Goal: Task Accomplishment & Management: Use online tool/utility

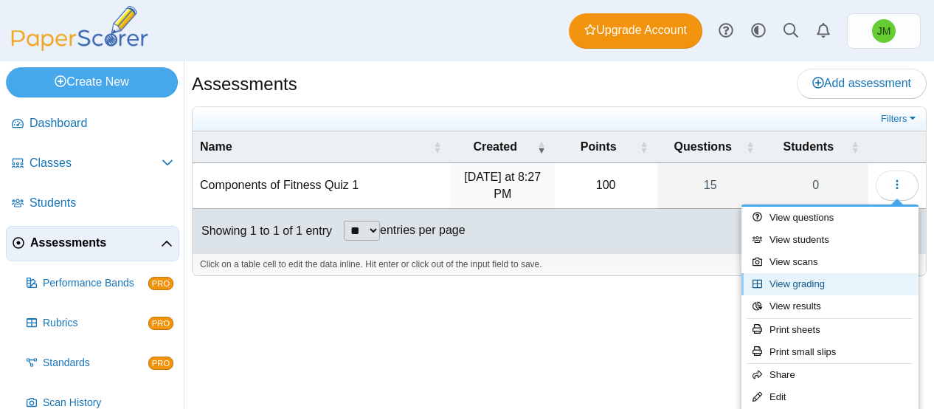
click at [814, 289] on link "View grading" at bounding box center [829, 284] width 177 height 22
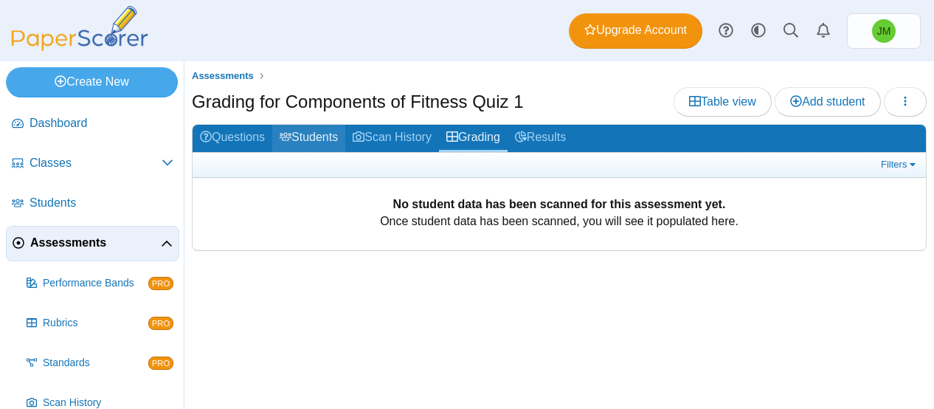
click at [327, 142] on link "Students" at bounding box center [308, 138] width 73 height 27
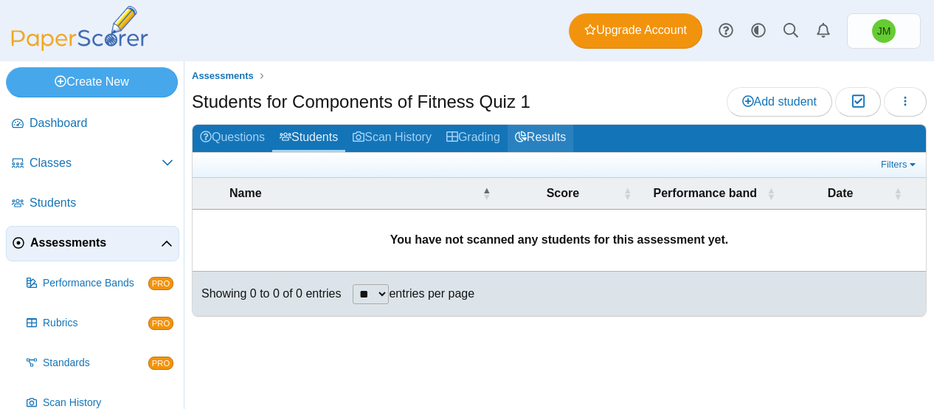
click at [549, 142] on link "Results" at bounding box center [540, 138] width 66 height 27
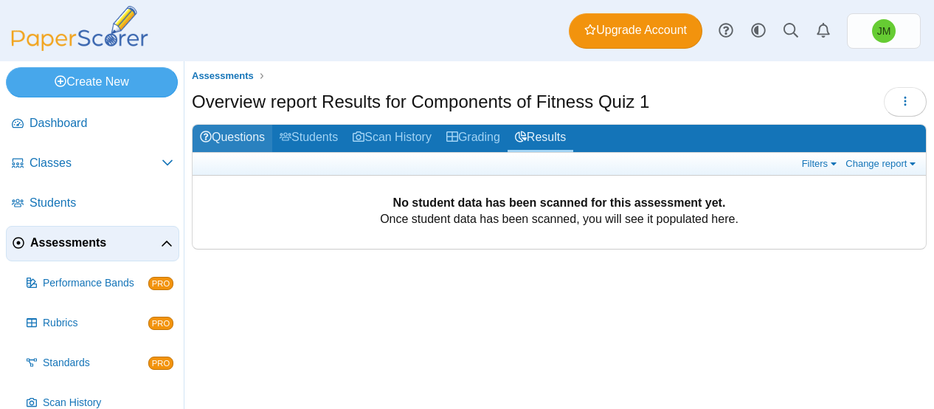
click at [266, 143] on link "Questions" at bounding box center [233, 138] width 80 height 27
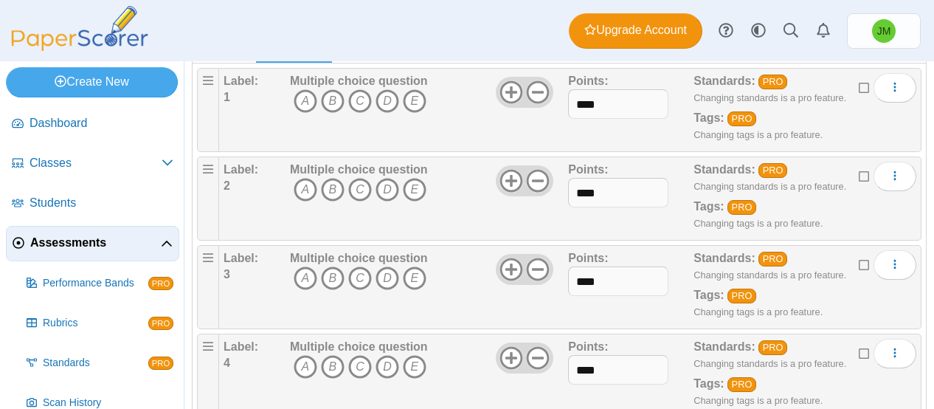
scroll to position [212, 0]
click at [358, 102] on icon "C" at bounding box center [360, 101] width 24 height 24
click at [302, 181] on icon "A" at bounding box center [306, 189] width 24 height 24
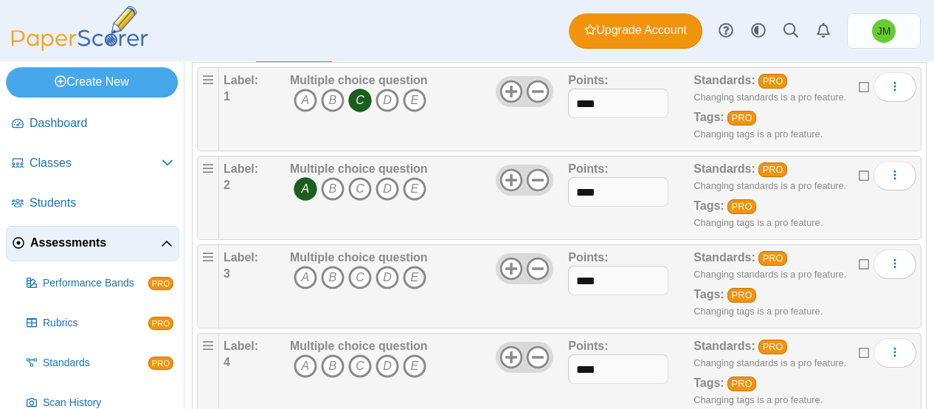
click at [414, 274] on icon "E" at bounding box center [415, 278] width 24 height 24
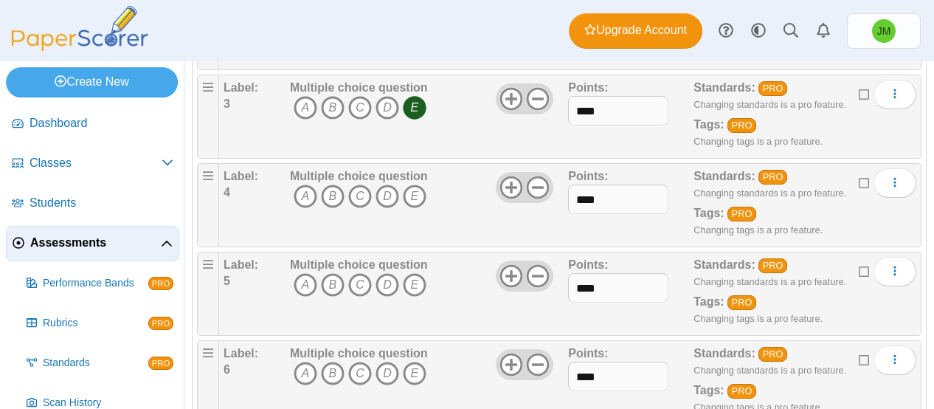
scroll to position [395, 0]
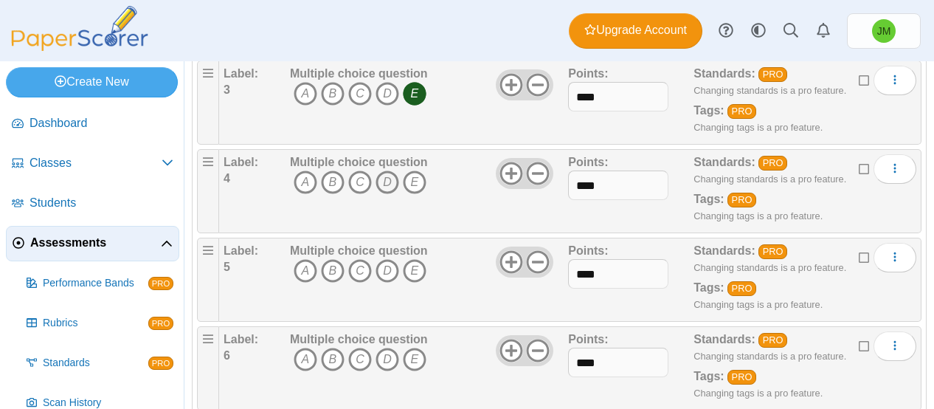
click at [384, 180] on icon "D" at bounding box center [387, 182] width 24 height 24
click at [329, 262] on icon "B" at bounding box center [333, 271] width 24 height 24
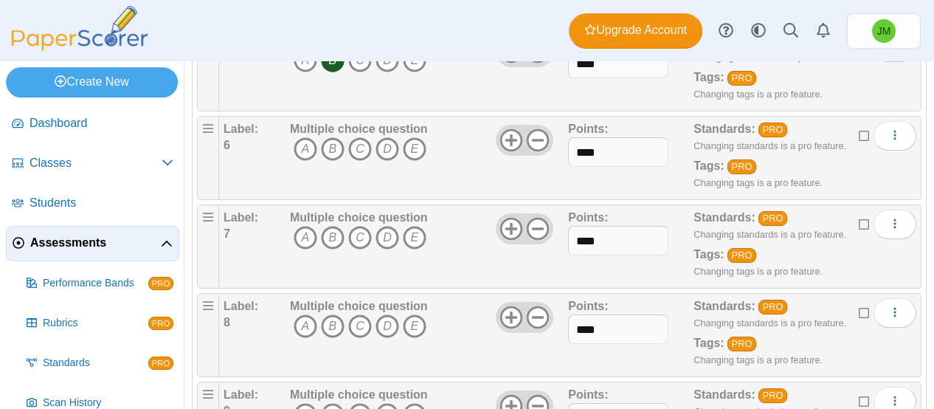
scroll to position [608, 0]
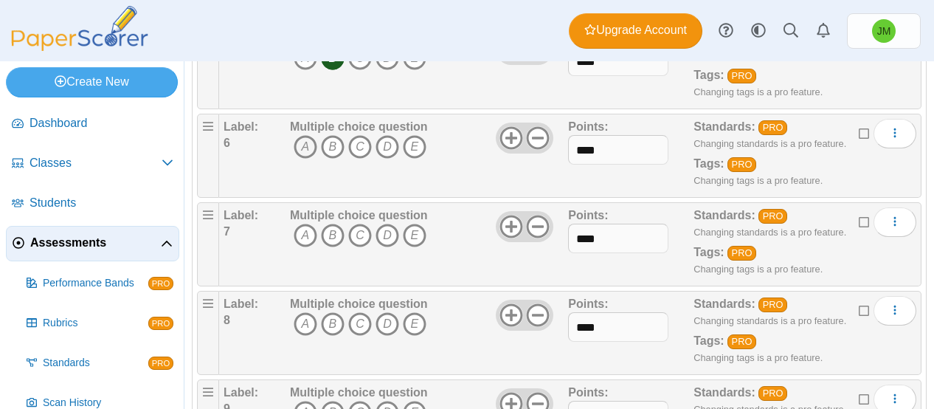
click at [302, 139] on icon "A" at bounding box center [306, 147] width 24 height 24
click at [383, 227] on icon "D" at bounding box center [387, 235] width 24 height 24
click at [362, 317] on icon "C" at bounding box center [360, 324] width 24 height 24
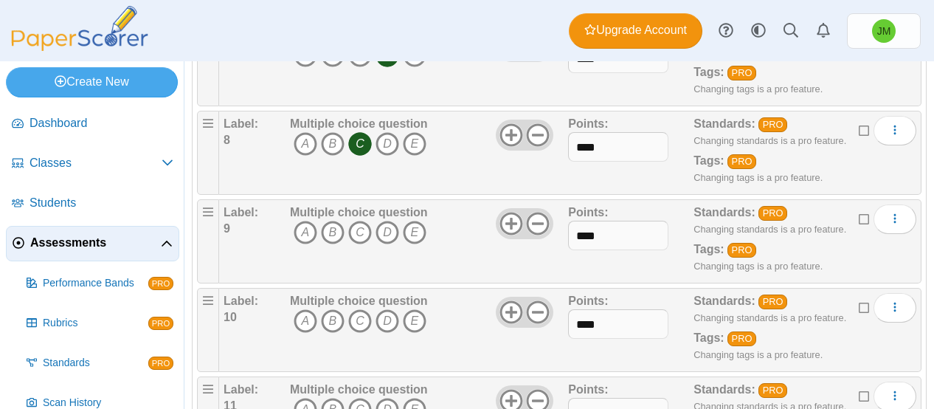
scroll to position [804, 0]
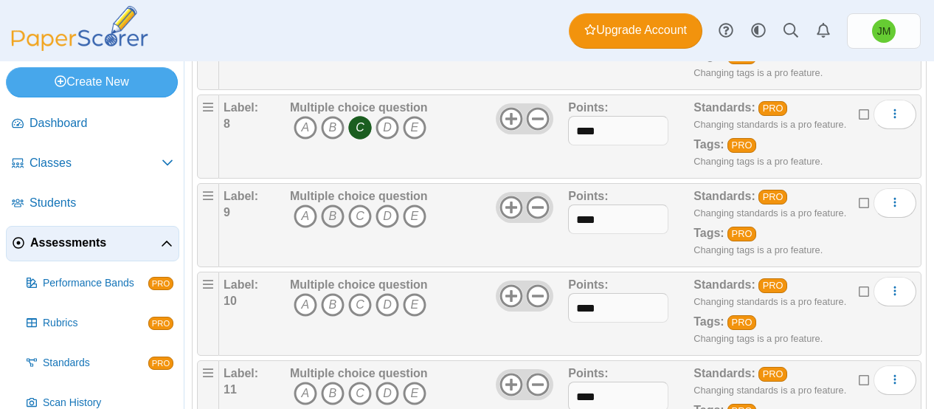
click at [331, 209] on icon "B" at bounding box center [333, 216] width 24 height 24
click at [304, 297] on icon "A" at bounding box center [306, 305] width 24 height 24
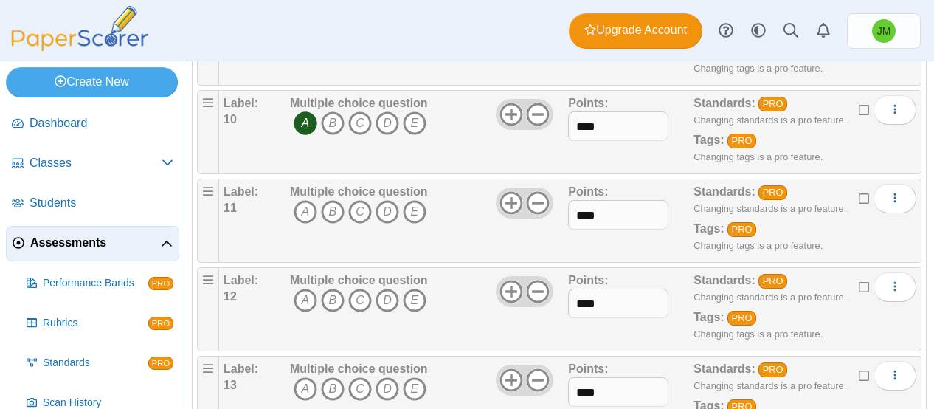
scroll to position [999, 0]
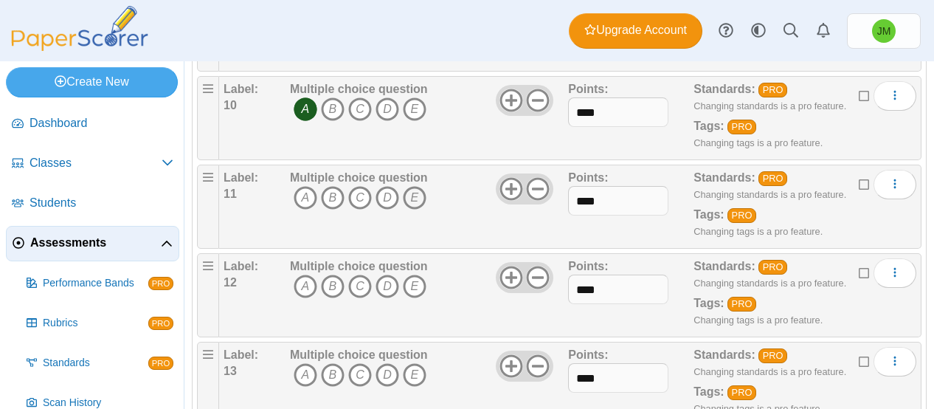
click at [413, 190] on icon "E" at bounding box center [415, 198] width 24 height 24
click at [355, 283] on icon "C" at bounding box center [360, 286] width 24 height 24
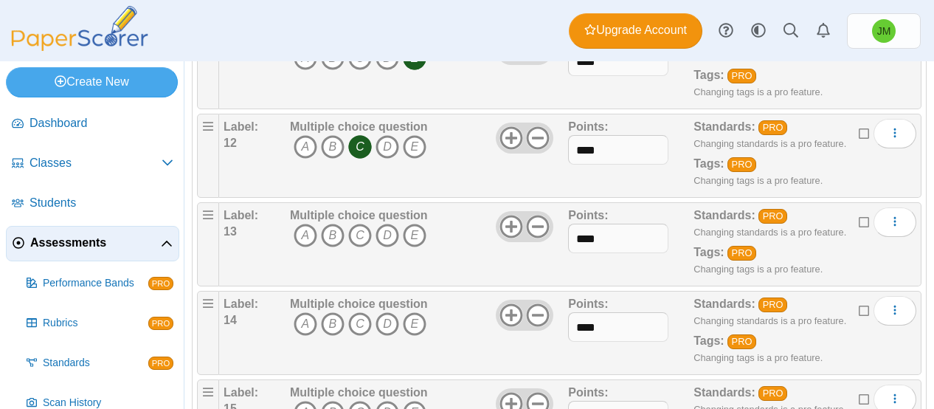
scroll to position [1143, 0]
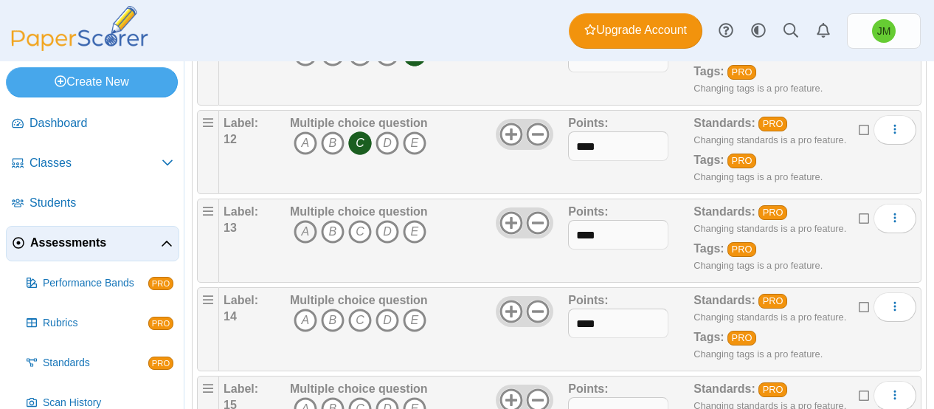
click at [302, 226] on icon "A" at bounding box center [306, 232] width 24 height 24
click at [304, 314] on icon "A" at bounding box center [306, 320] width 24 height 24
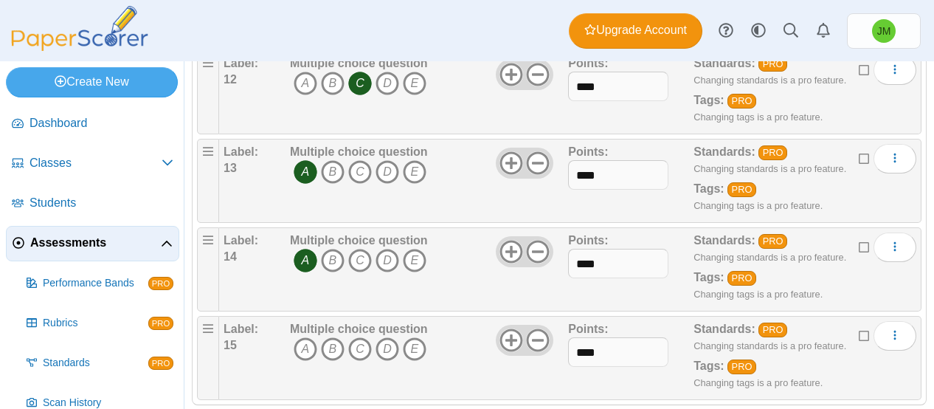
scroll to position [1217, 0]
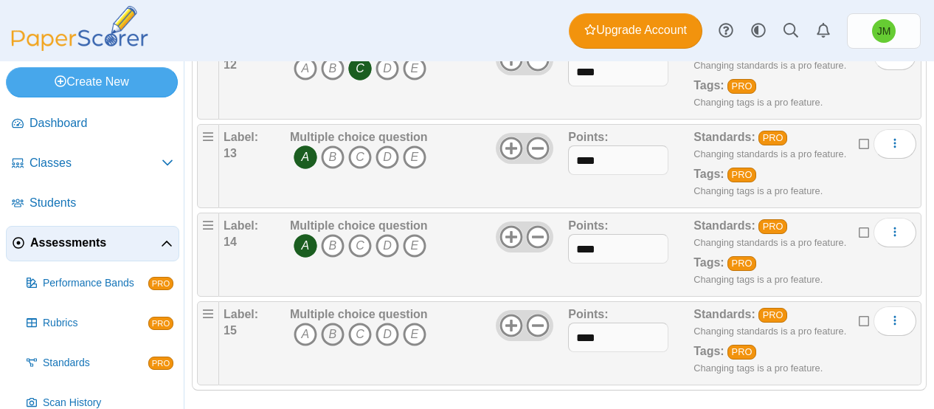
click at [333, 329] on icon "B" at bounding box center [333, 334] width 24 height 24
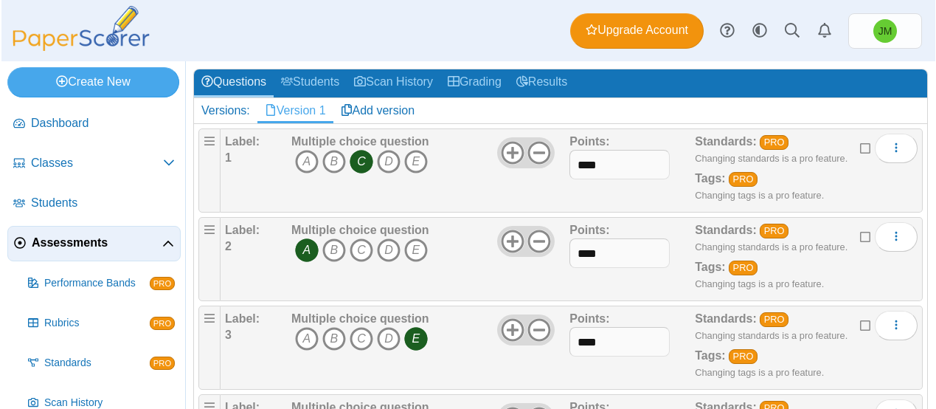
scroll to position [0, 0]
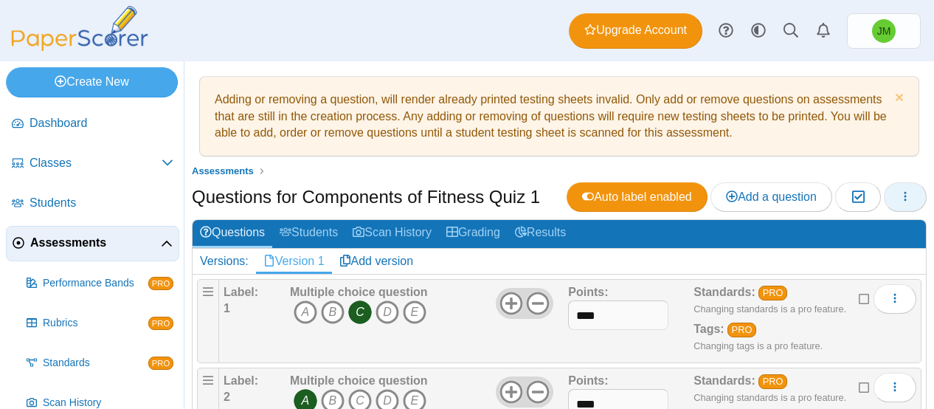
click at [903, 193] on button "button" at bounding box center [905, 197] width 43 height 30
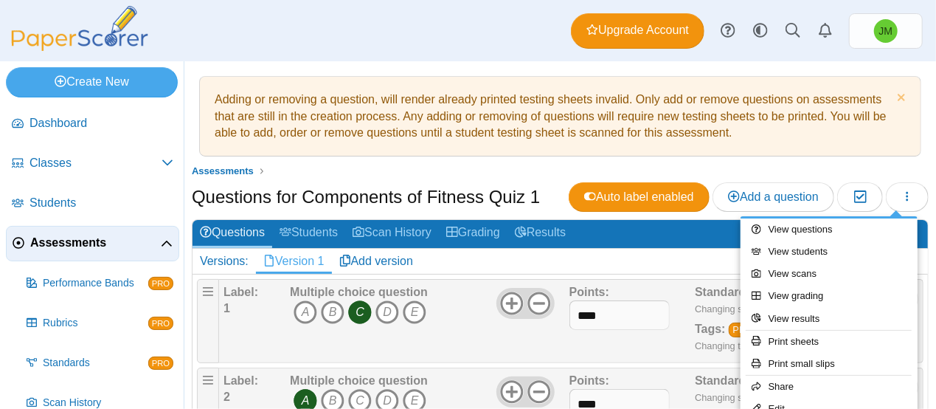
drag, startPoint x: 929, startPoint y: 111, endPoint x: 938, endPoint y: 151, distance: 41.5
click at [933, 151] on html "Dashboard Classes Archived classes Students" at bounding box center [468, 204] width 936 height 409
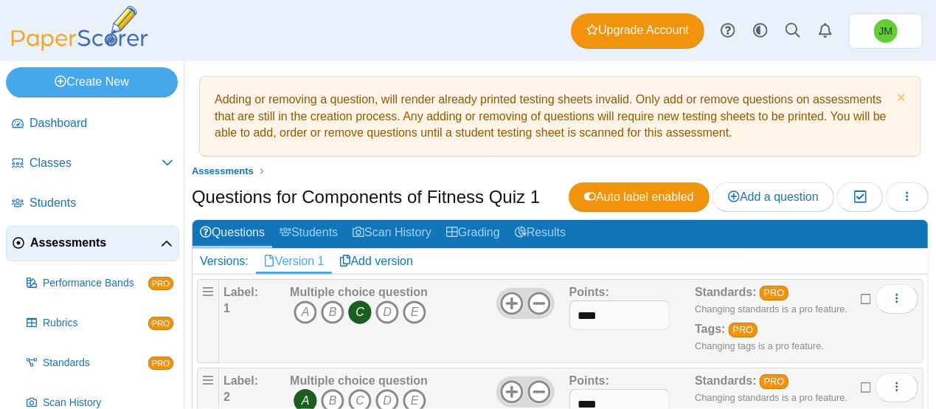
click at [906, 164] on ul "Assessments" at bounding box center [560, 171] width 737 height 15
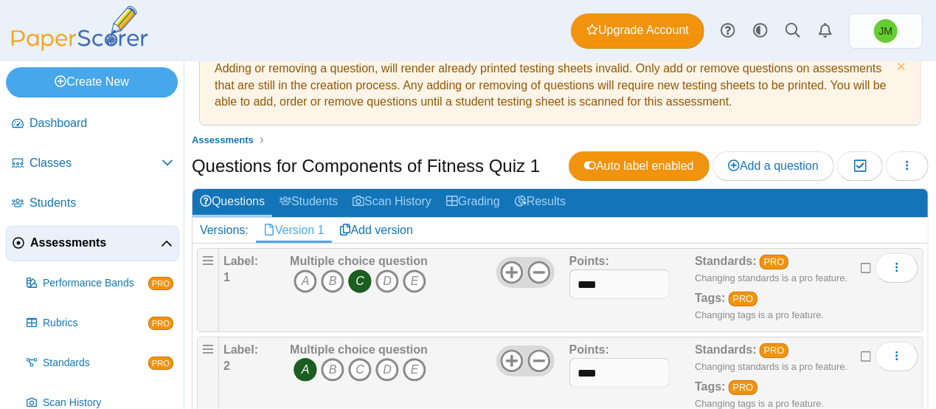
scroll to position [57, 0]
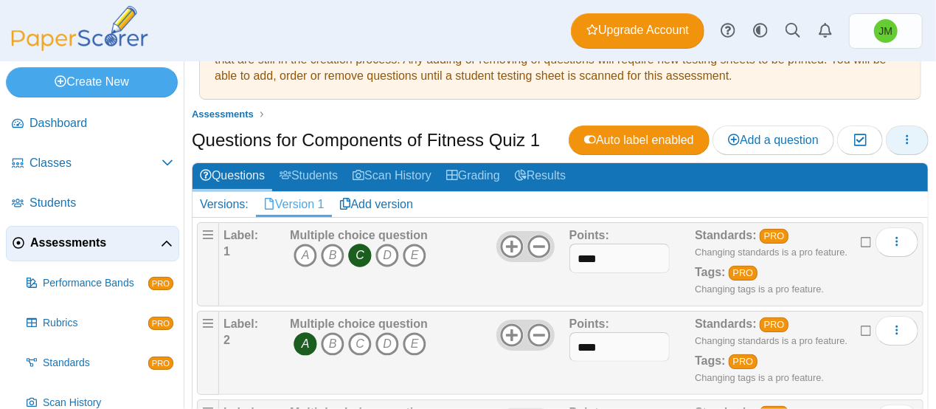
click at [901, 134] on icon "button" at bounding box center [907, 140] width 12 height 13
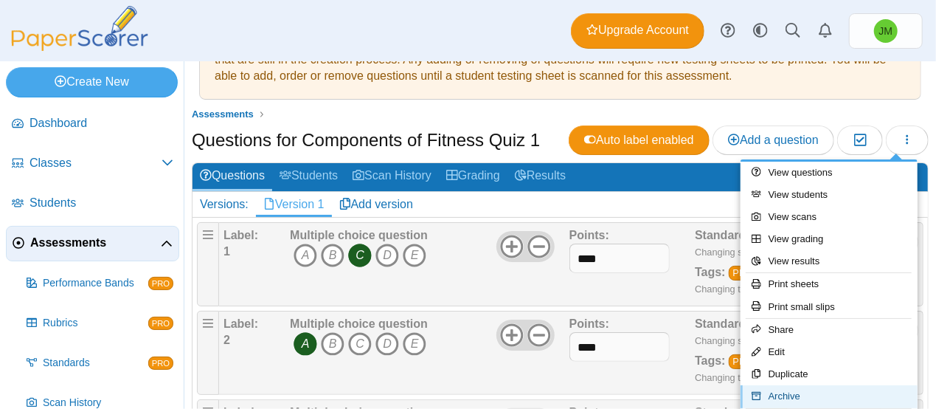
scroll to position [21, 0]
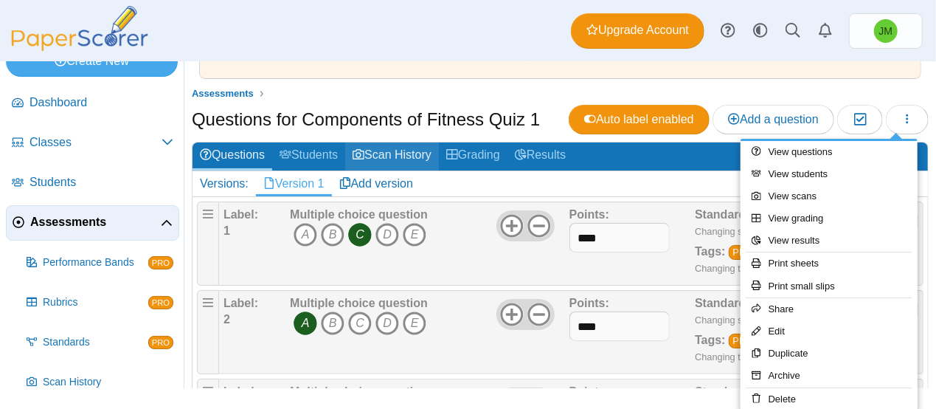
click at [420, 154] on link "Scan History" at bounding box center [392, 155] width 94 height 27
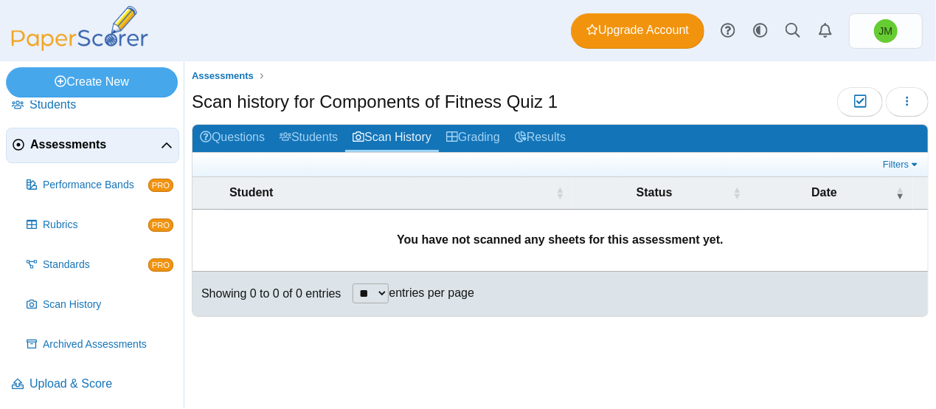
scroll to position [100, 0]
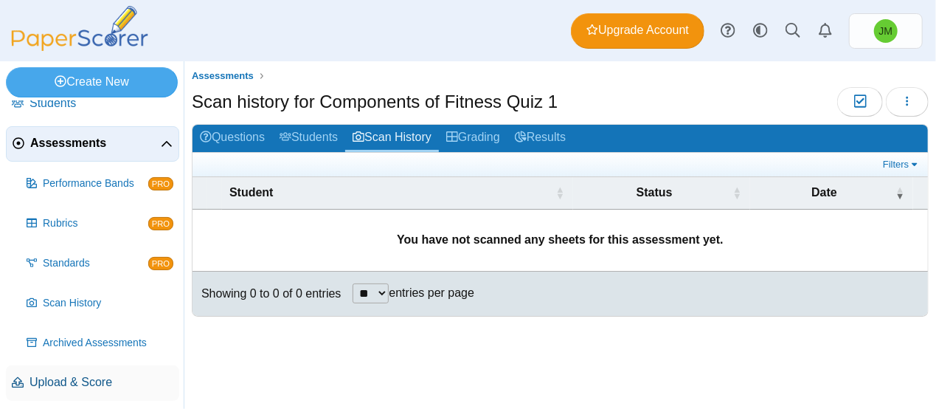
click at [111, 385] on span "Upload & Score" at bounding box center [102, 382] width 144 height 16
